Goal: Transaction & Acquisition: Purchase product/service

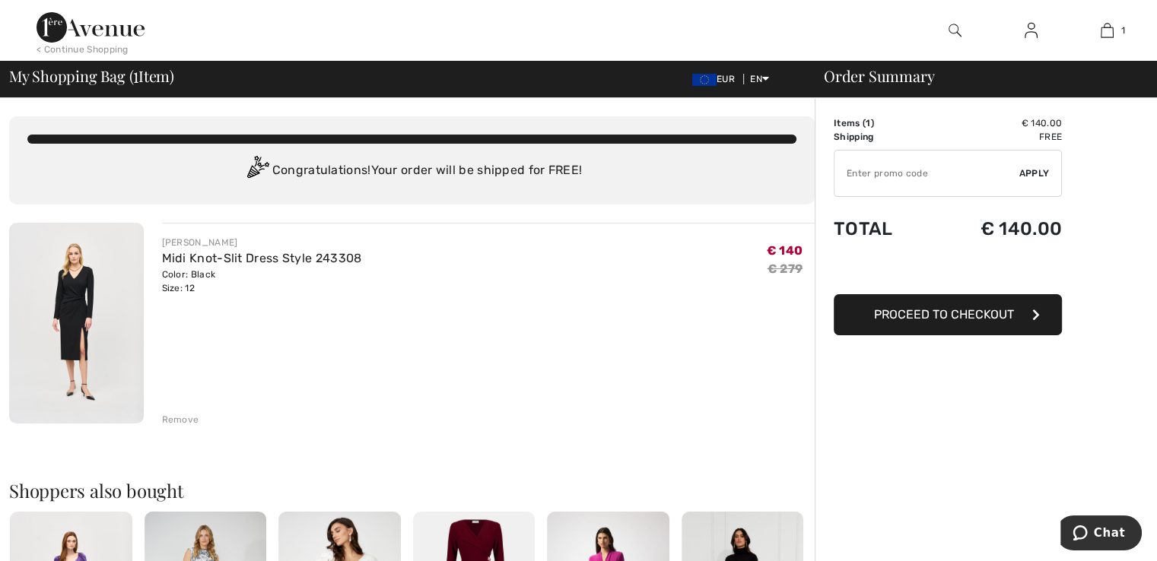
click at [960, 175] on input "TEXT" at bounding box center [927, 174] width 185 height 46
click at [981, 310] on span "Proceed to Checkout" at bounding box center [944, 314] width 140 height 14
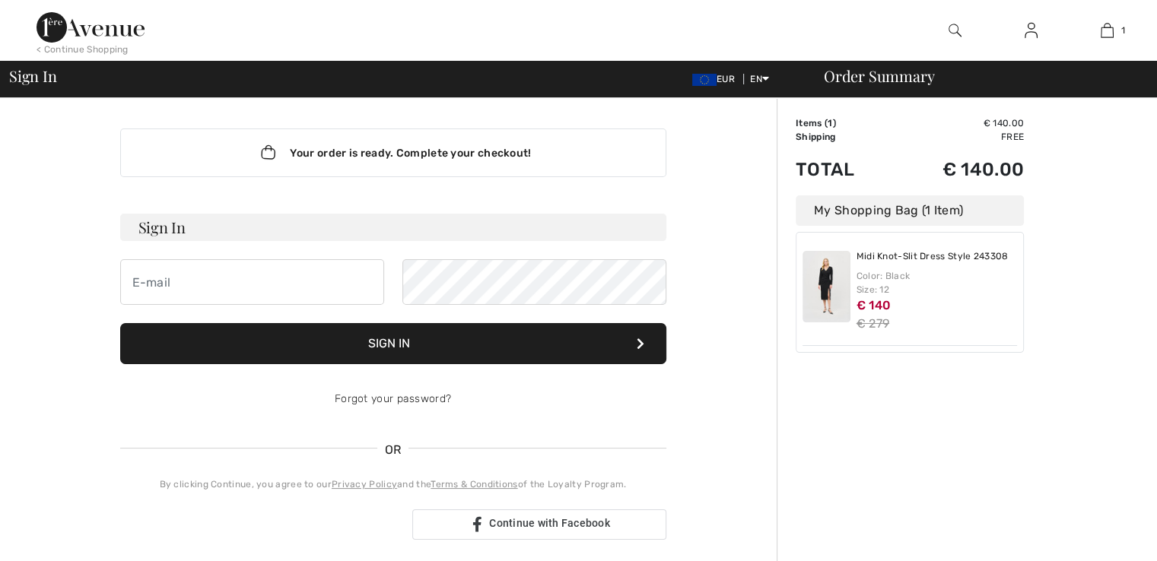
checkbox input "true"
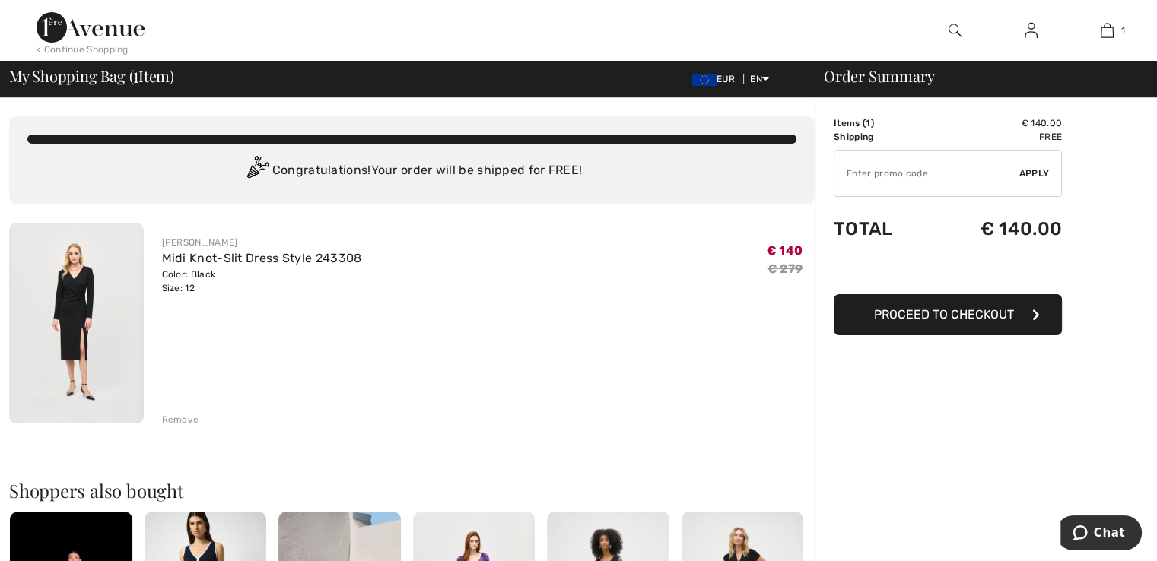
click at [82, 297] on img at bounding box center [76, 323] width 135 height 201
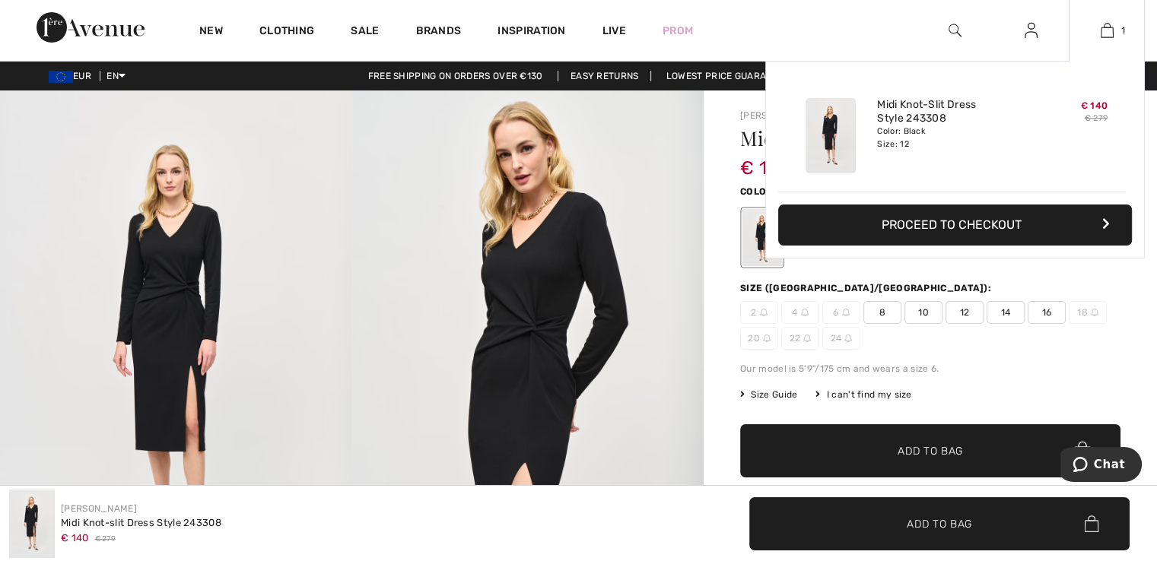
click at [1021, 214] on button "Proceed to Checkout" at bounding box center [955, 225] width 354 height 41
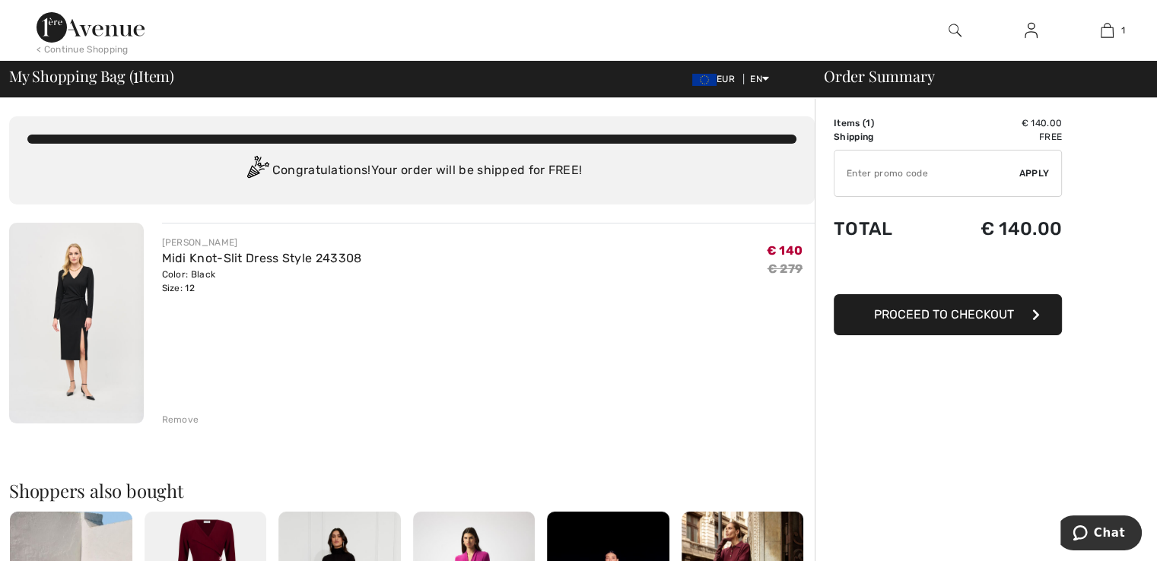
click at [911, 178] on input "TEXT" at bounding box center [927, 174] width 185 height 46
